Goal: Information Seeking & Learning: Learn about a topic

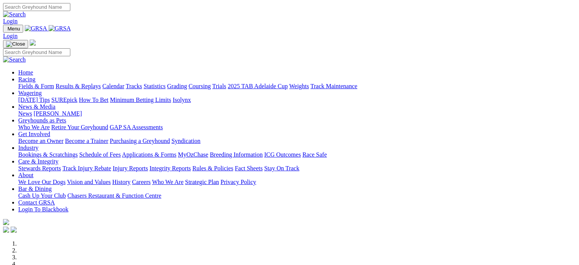
click at [35, 83] on link "Fields & Form" at bounding box center [36, 86] width 36 height 6
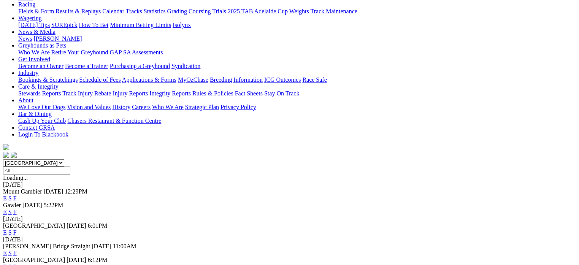
scroll to position [99, 0]
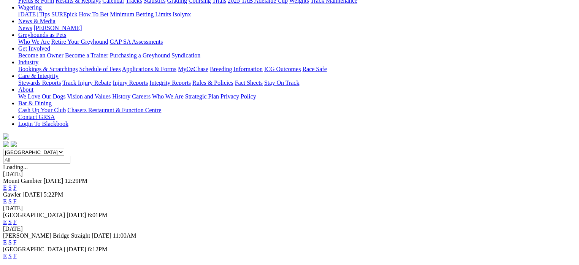
click at [7, 219] on link "E" at bounding box center [5, 222] width 4 height 6
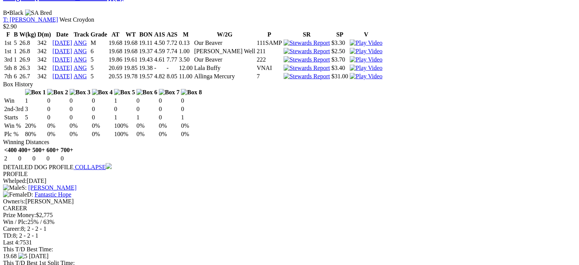
scroll to position [731, 0]
